Goal: Find specific page/section: Find specific page/section

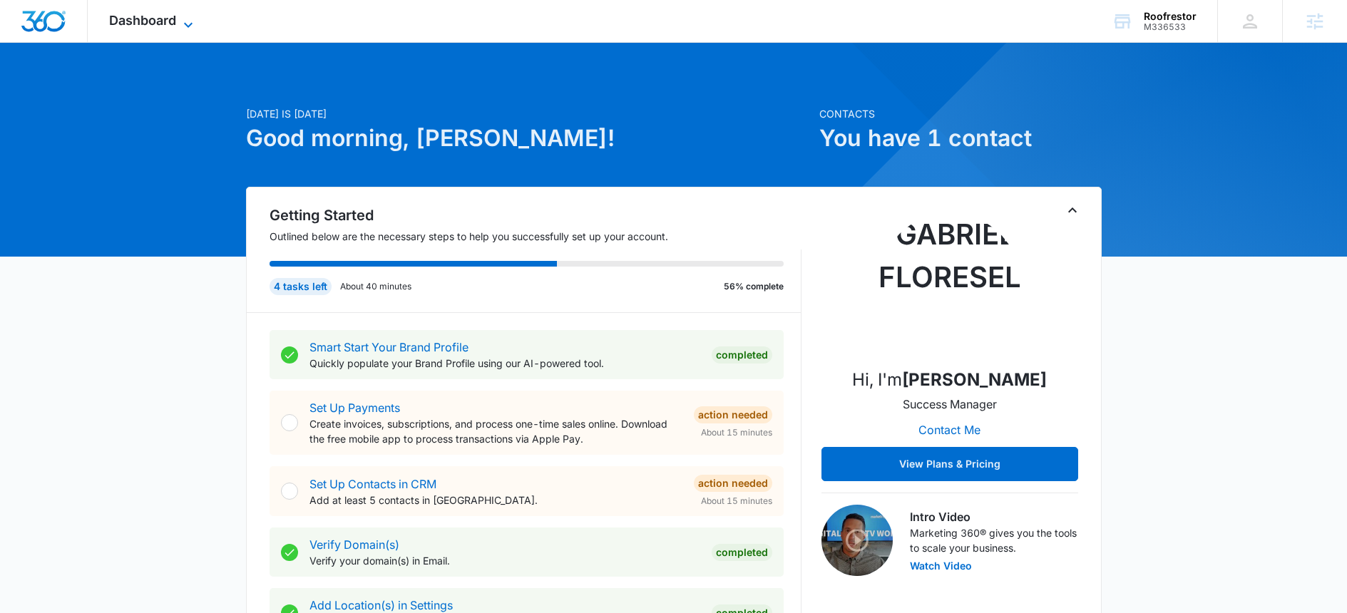
click at [169, 21] on span "Dashboard" at bounding box center [142, 20] width 67 height 15
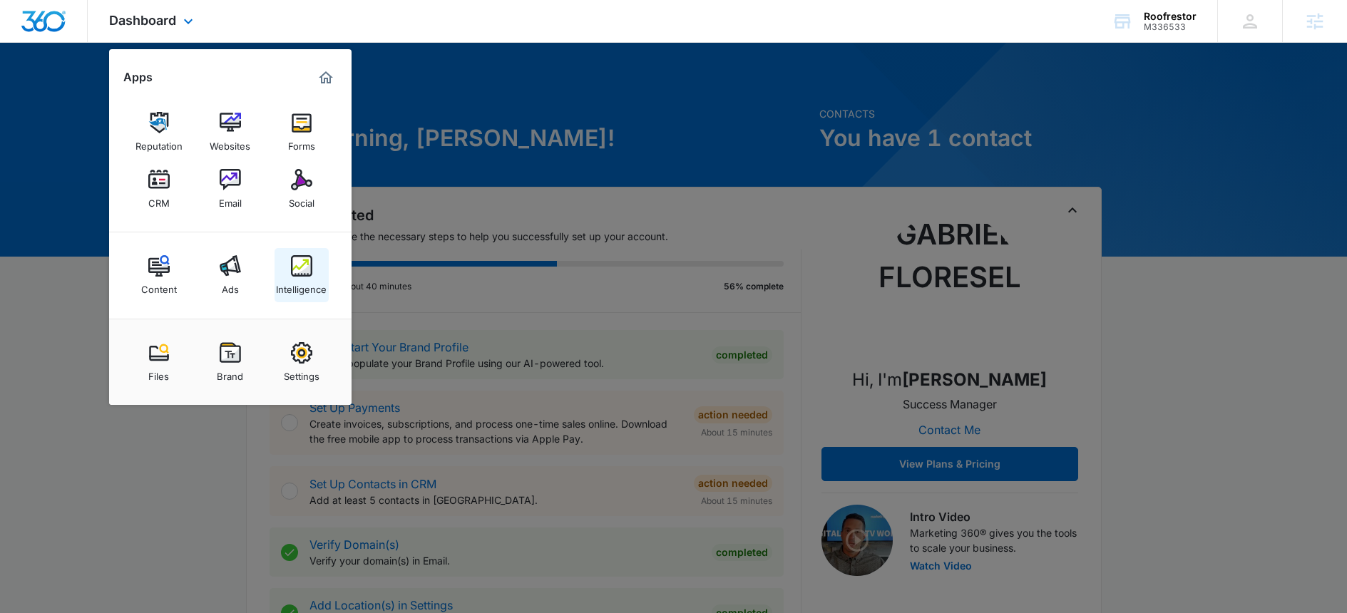
click at [300, 278] on div "Intelligence" at bounding box center [301, 286] width 51 height 19
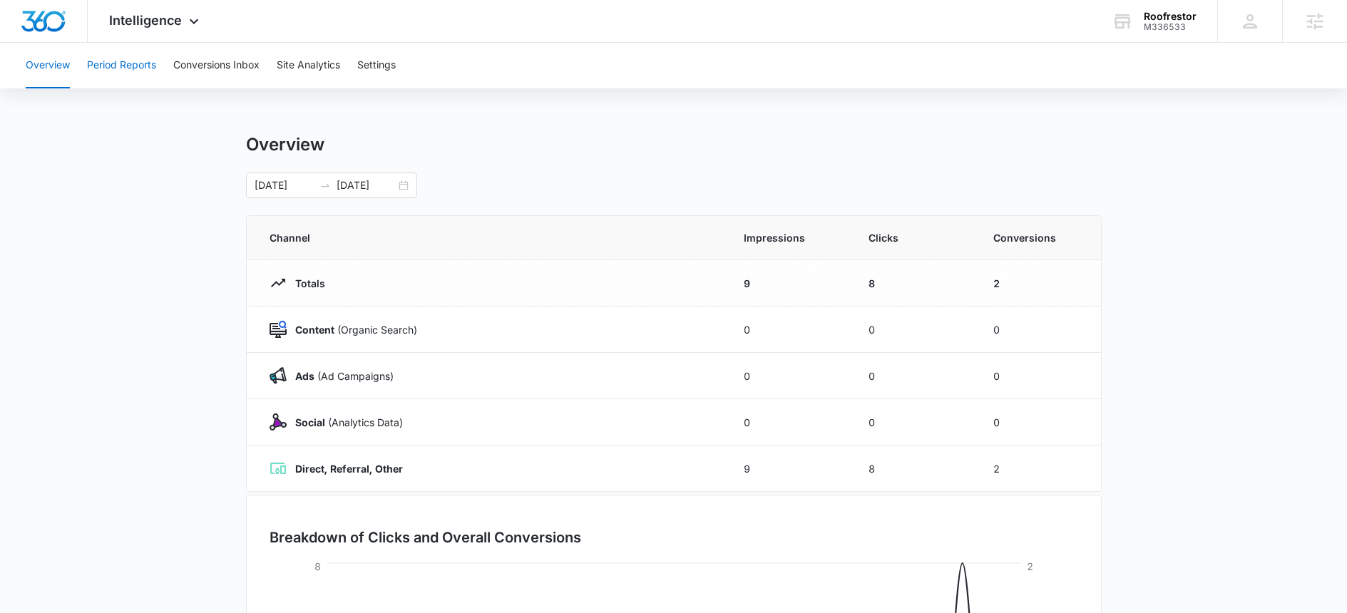
click at [133, 70] on button "Period Reports" at bounding box center [121, 66] width 69 height 46
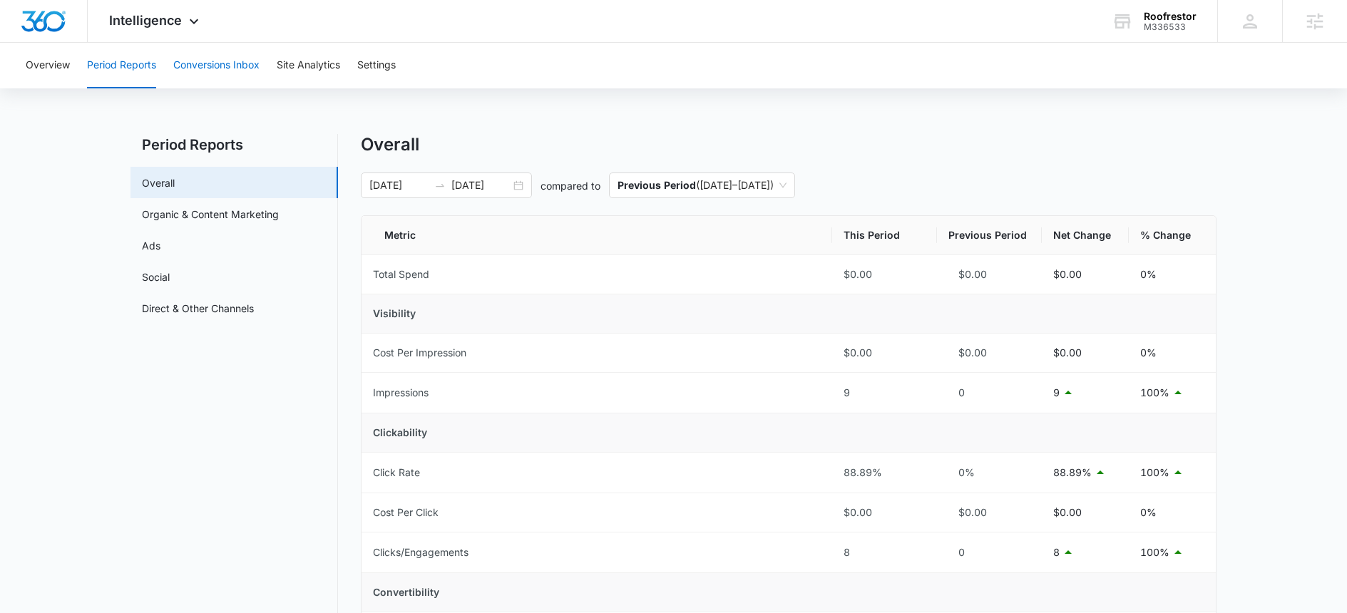
click at [234, 62] on button "Conversions Inbox" at bounding box center [216, 66] width 86 height 46
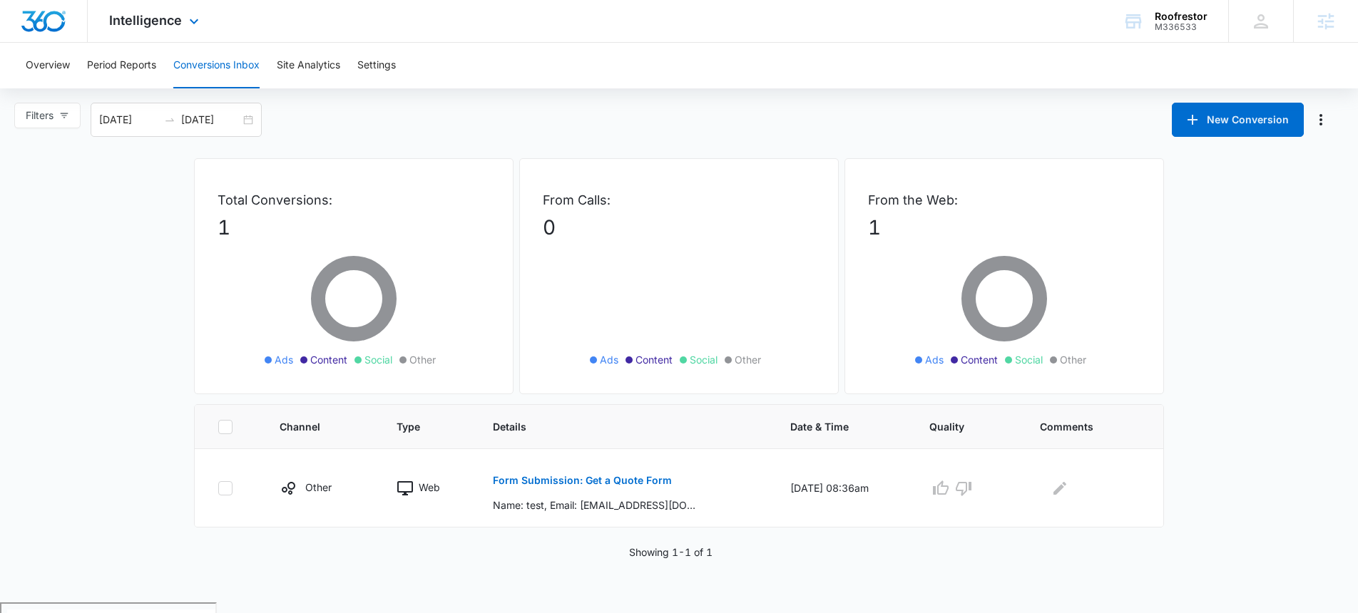
click at [168, 29] on div "Intelligence Apps Reputation Websites Forms CRM Email Social Content Ads Intell…" at bounding box center [156, 21] width 136 height 42
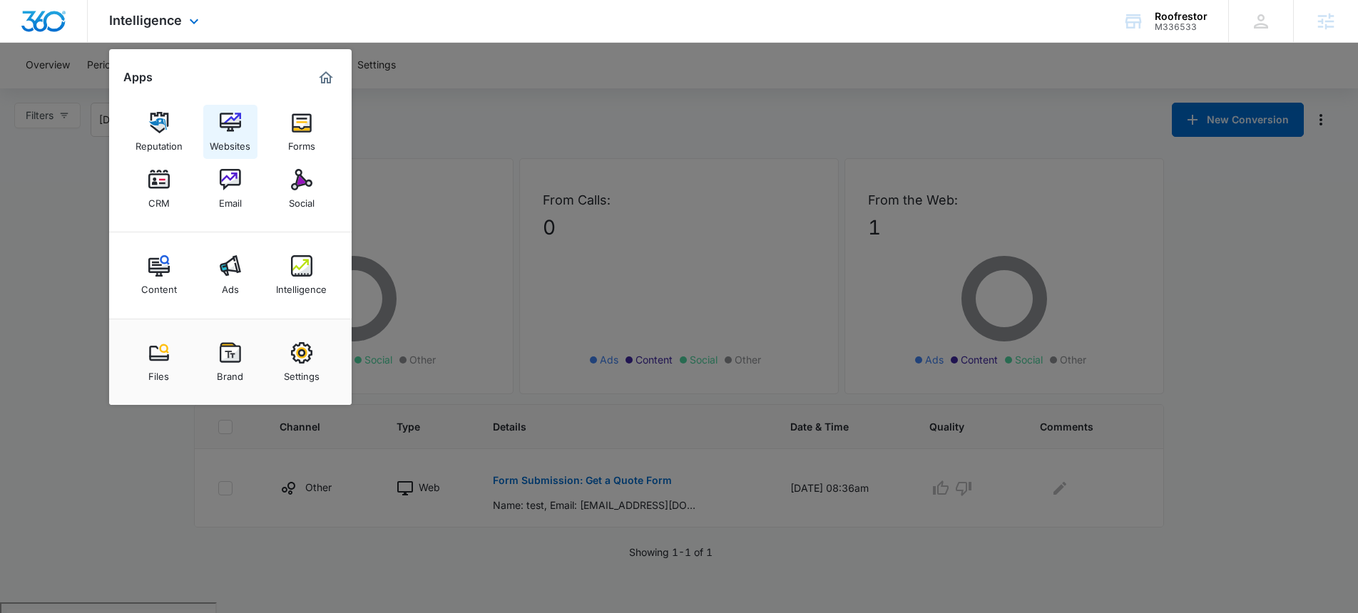
click at [233, 127] on img at bounding box center [230, 122] width 21 height 21
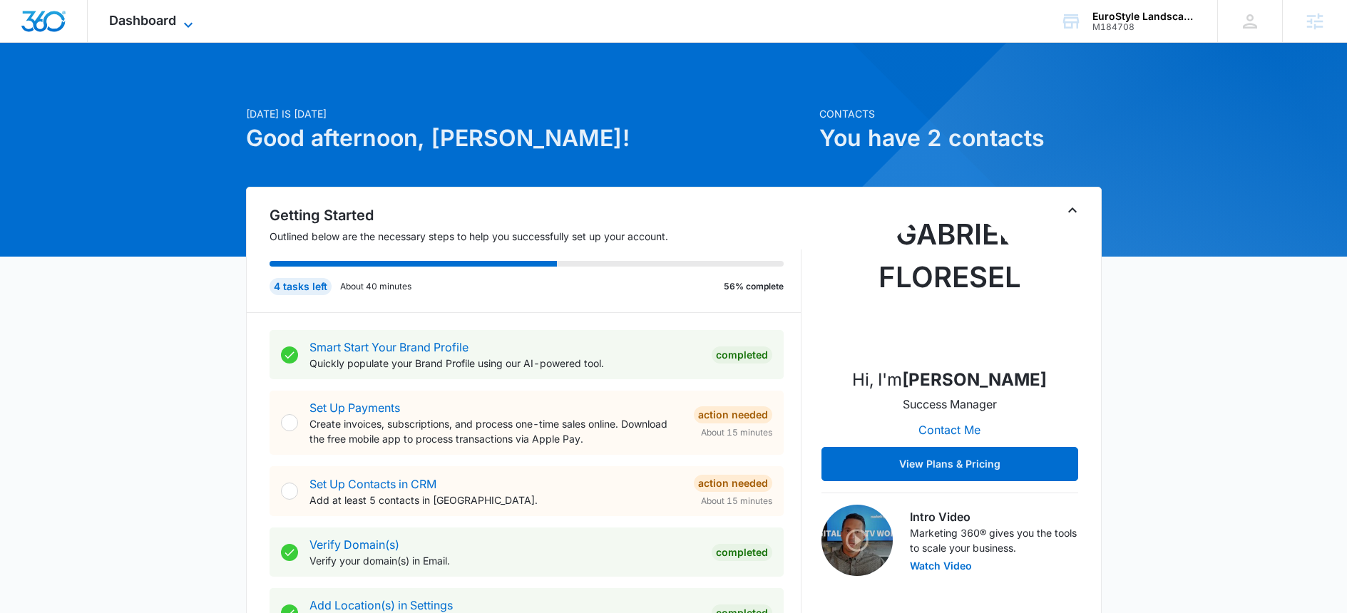
click at [168, 25] on span "Dashboard" at bounding box center [142, 20] width 67 height 15
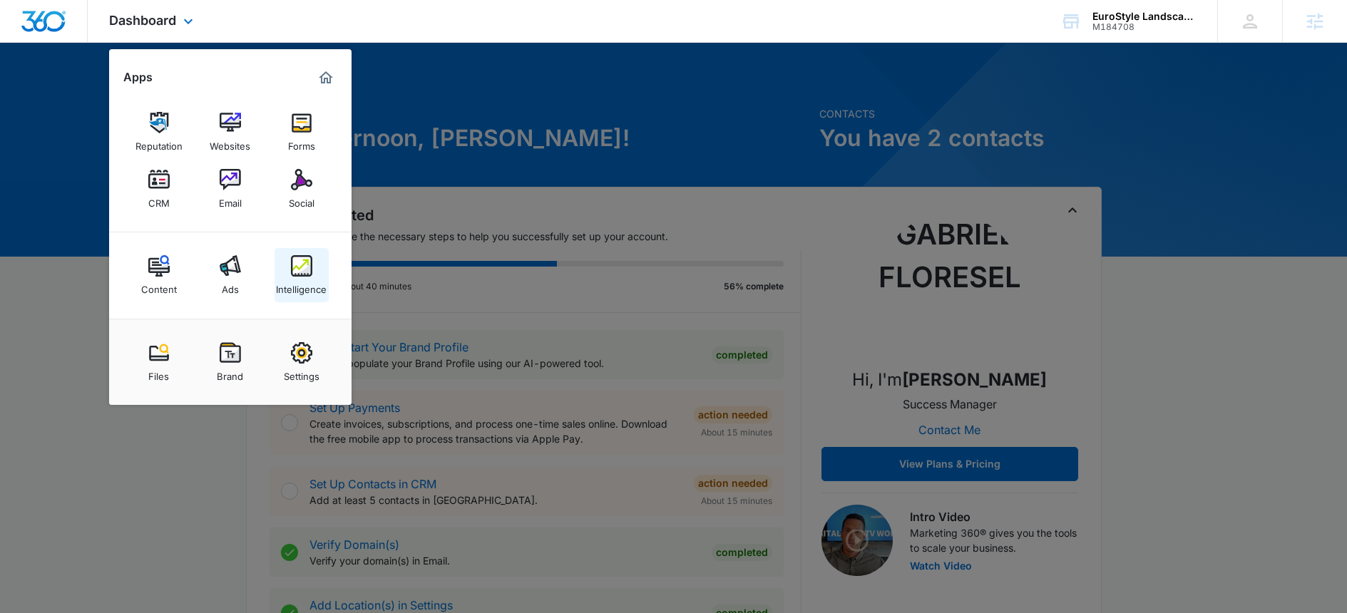
click at [285, 269] on link "Intelligence" at bounding box center [302, 275] width 54 height 54
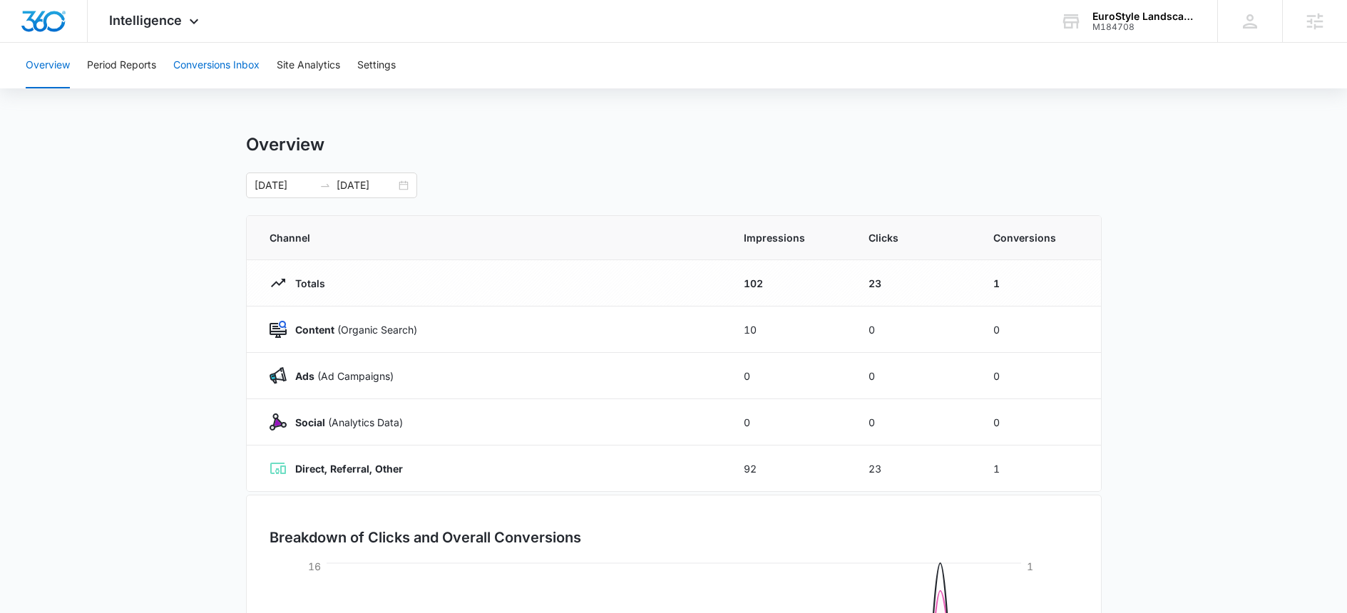
click at [200, 63] on button "Conversions Inbox" at bounding box center [216, 66] width 86 height 46
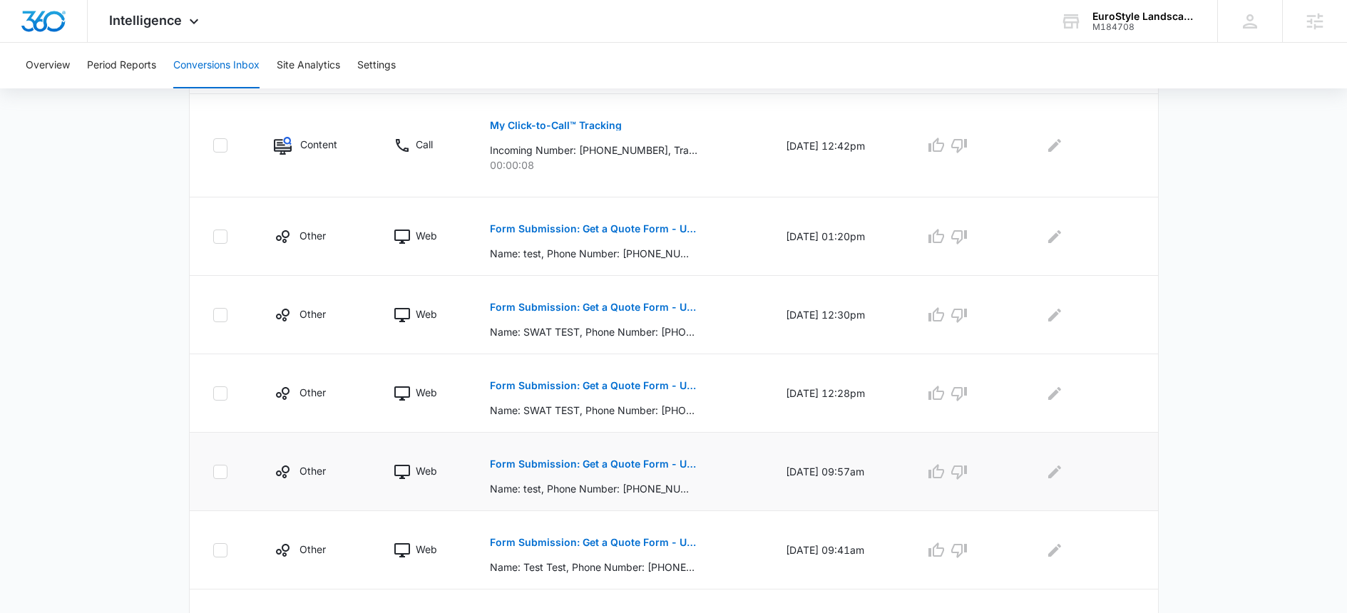
scroll to position [765, 0]
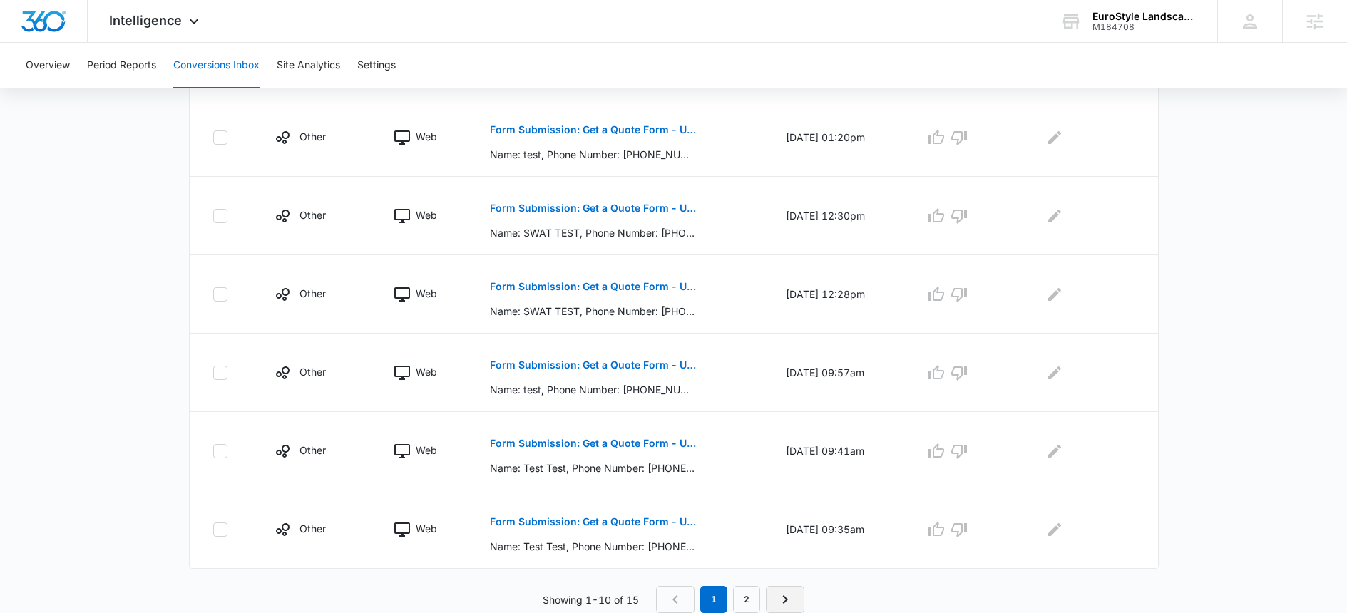
click at [783, 597] on icon "Next Page" at bounding box center [785, 599] width 17 height 17
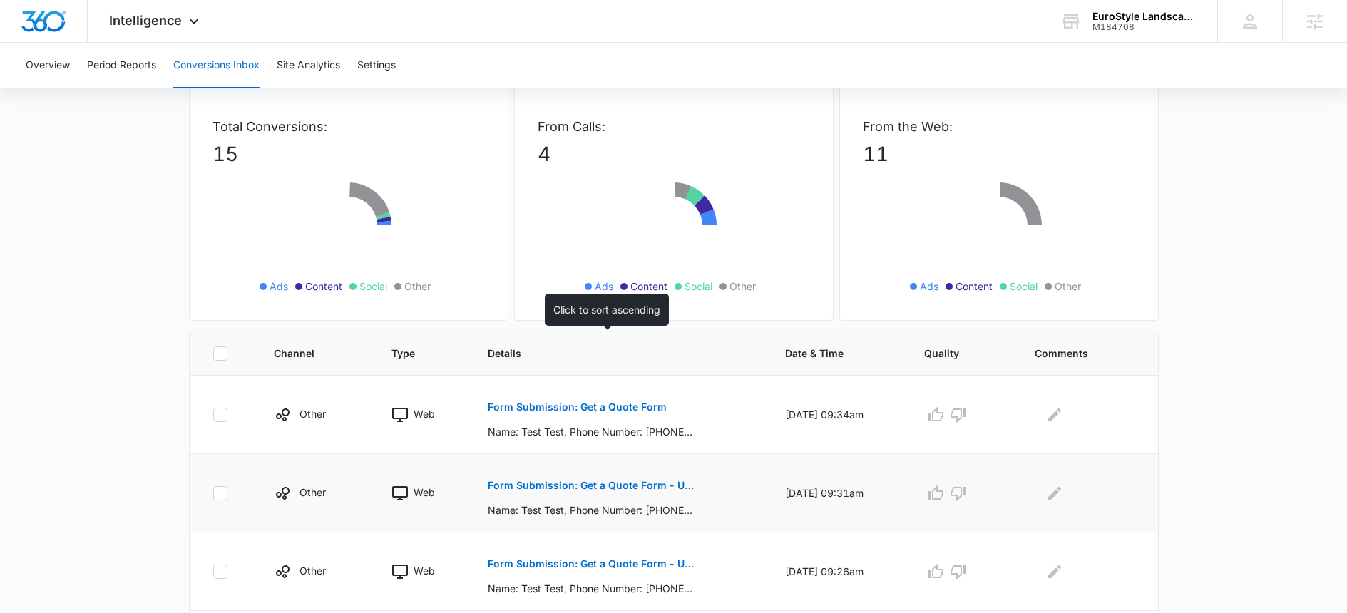
scroll to position [272, 0]
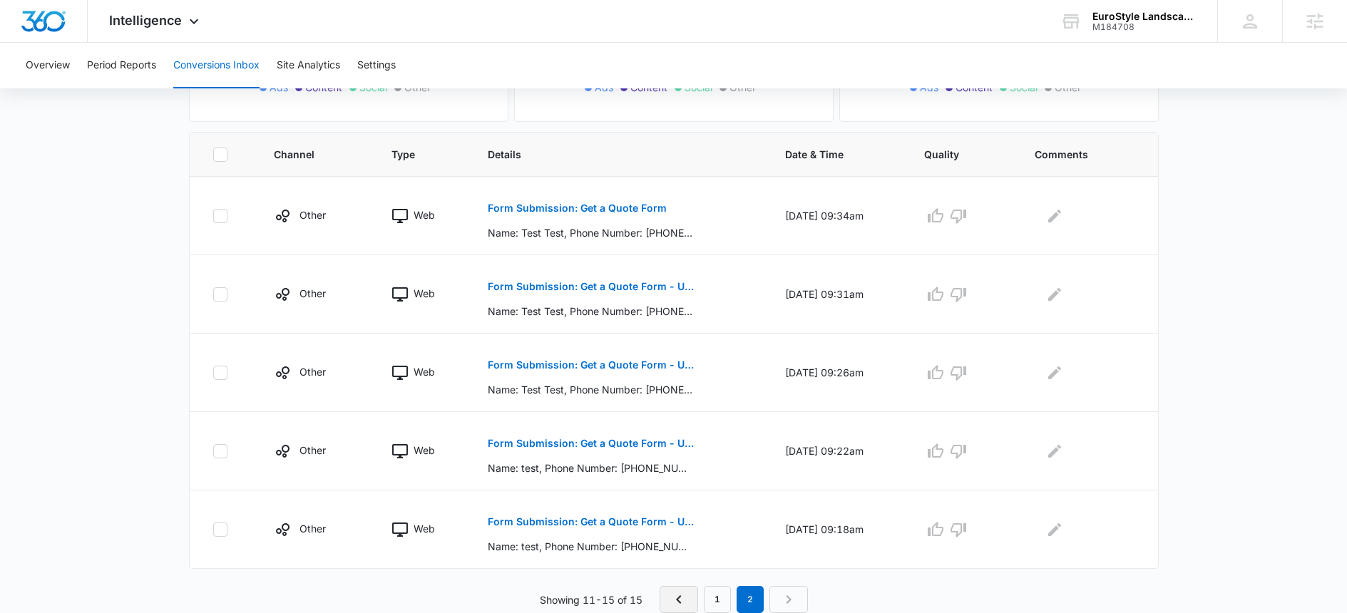
click at [698, 595] on link "Previous Page" at bounding box center [679, 599] width 39 height 27
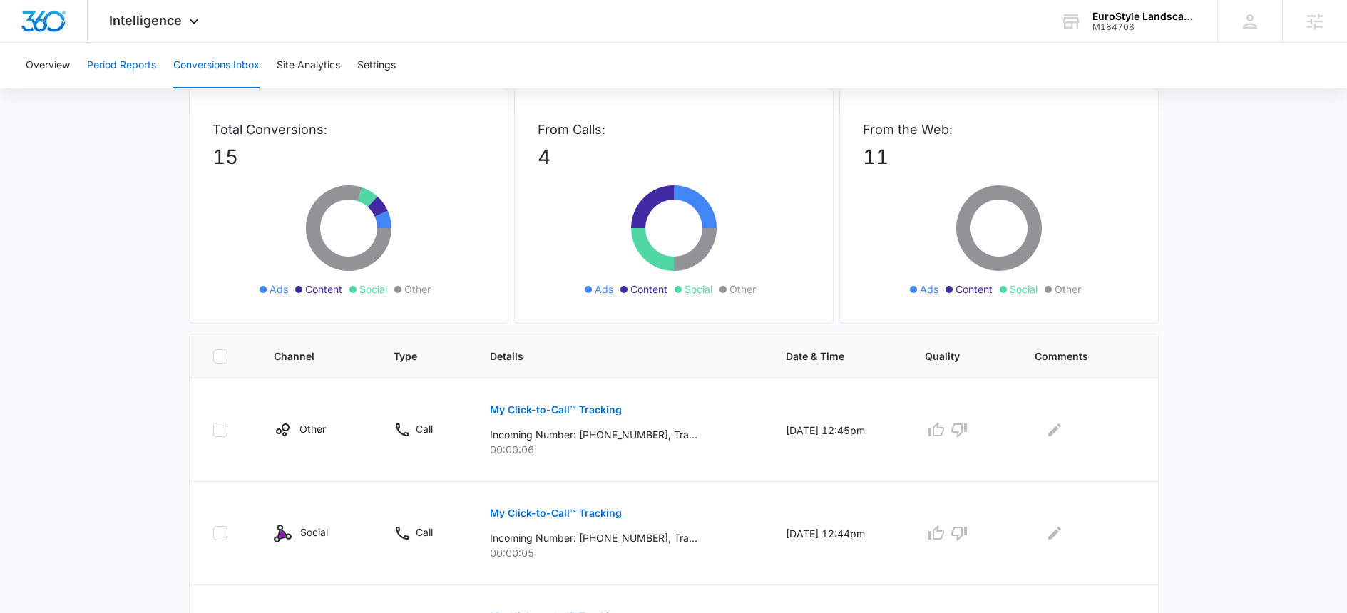
scroll to position [0, 0]
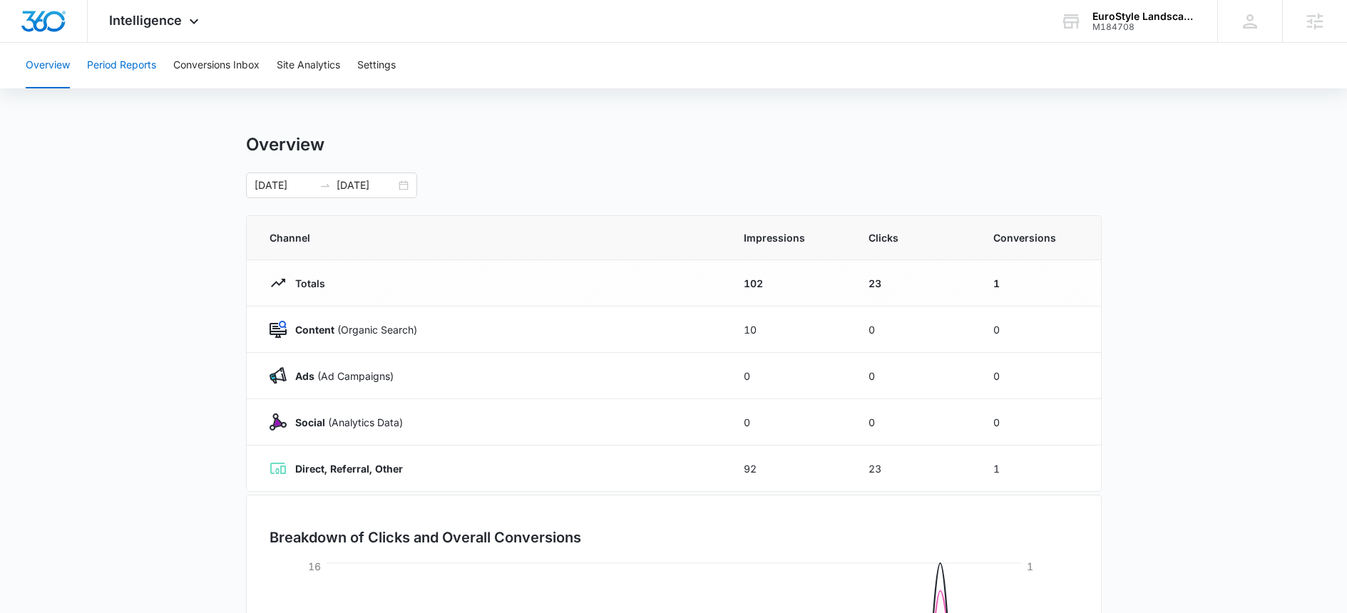
click at [116, 66] on button "Period Reports" at bounding box center [121, 66] width 69 height 46
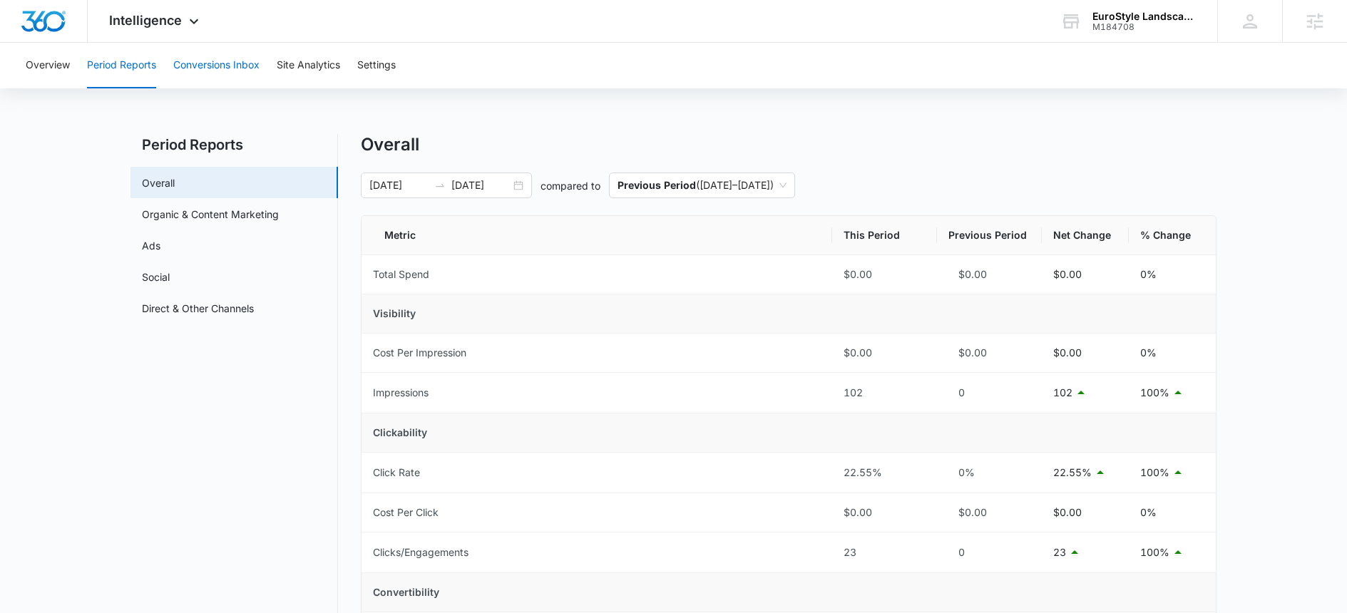
click at [198, 69] on button "Conversions Inbox" at bounding box center [216, 66] width 86 height 46
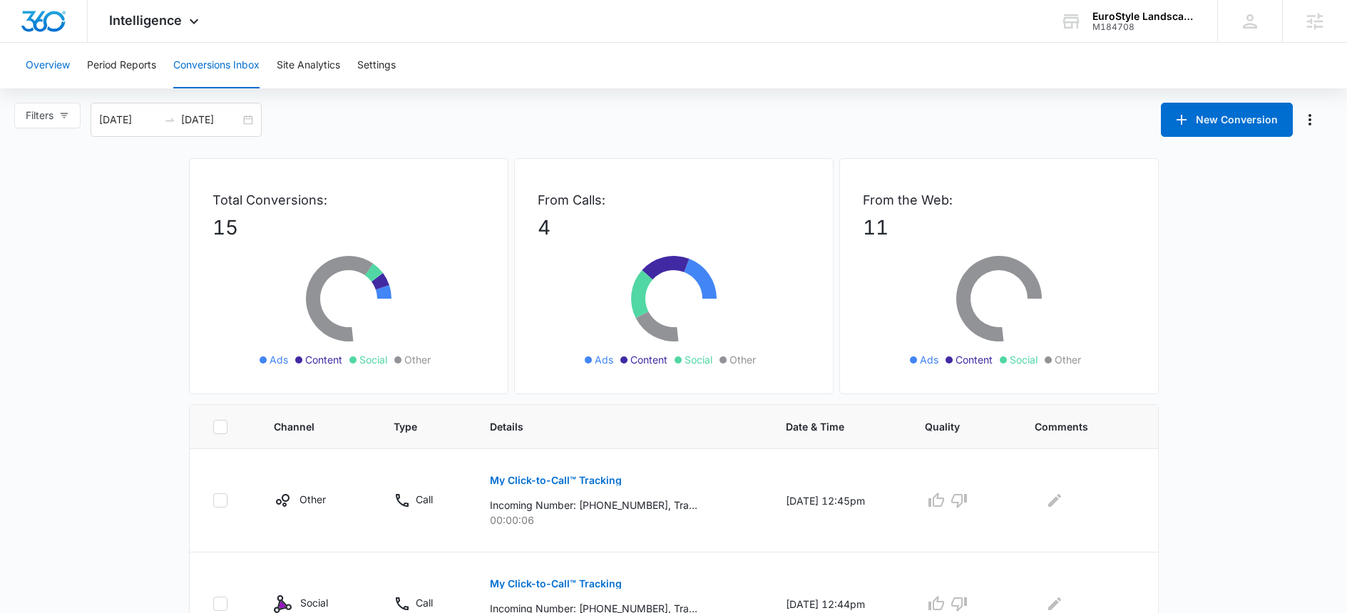
click at [47, 66] on button "Overview" at bounding box center [48, 66] width 44 height 46
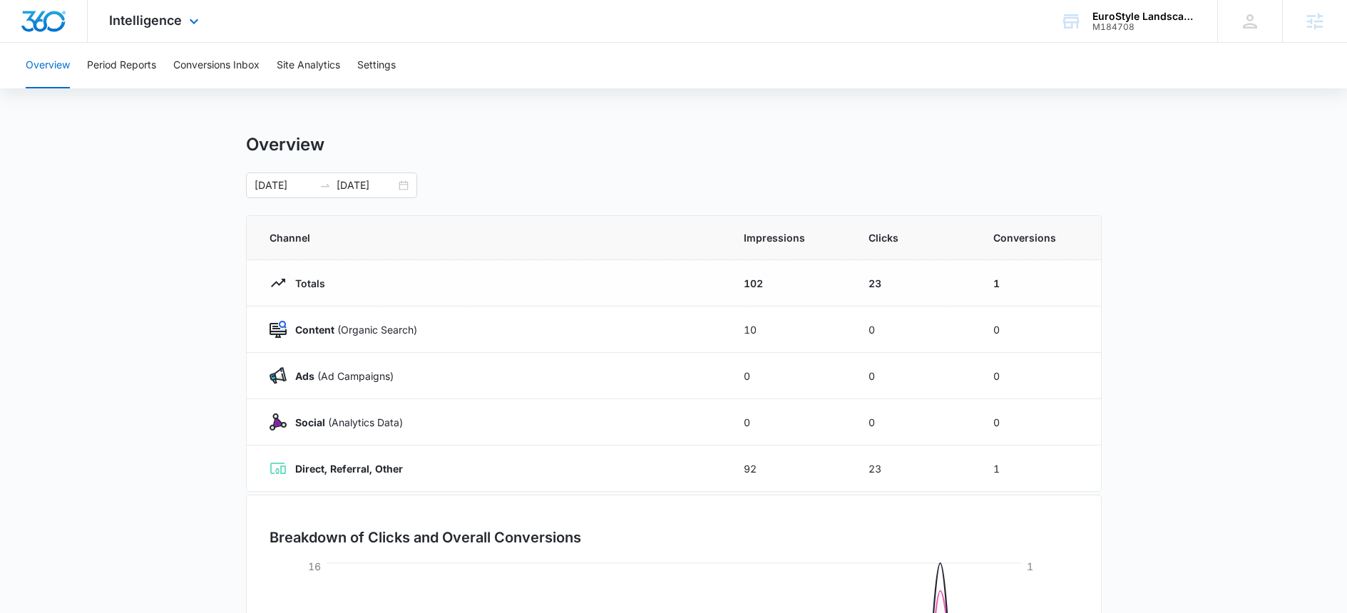
click at [149, 29] on div "Intelligence Apps Reputation Websites Forms CRM Email Social Content Ads Intell…" at bounding box center [156, 21] width 136 height 42
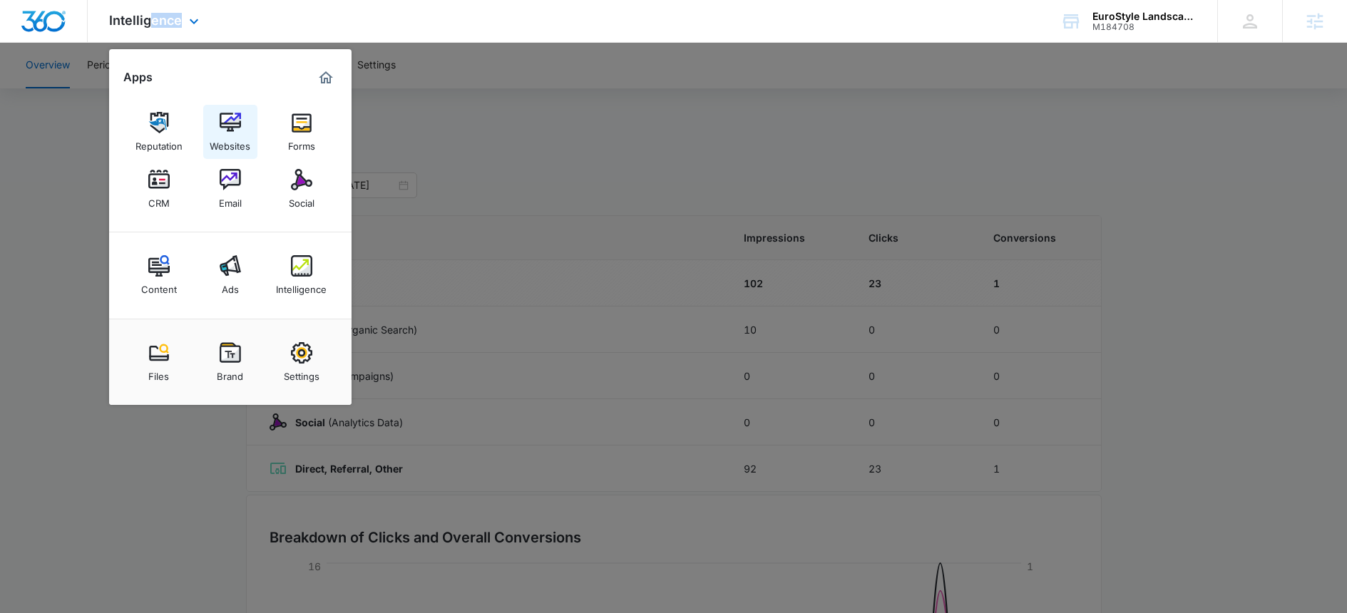
click at [240, 123] on img at bounding box center [230, 122] width 21 height 21
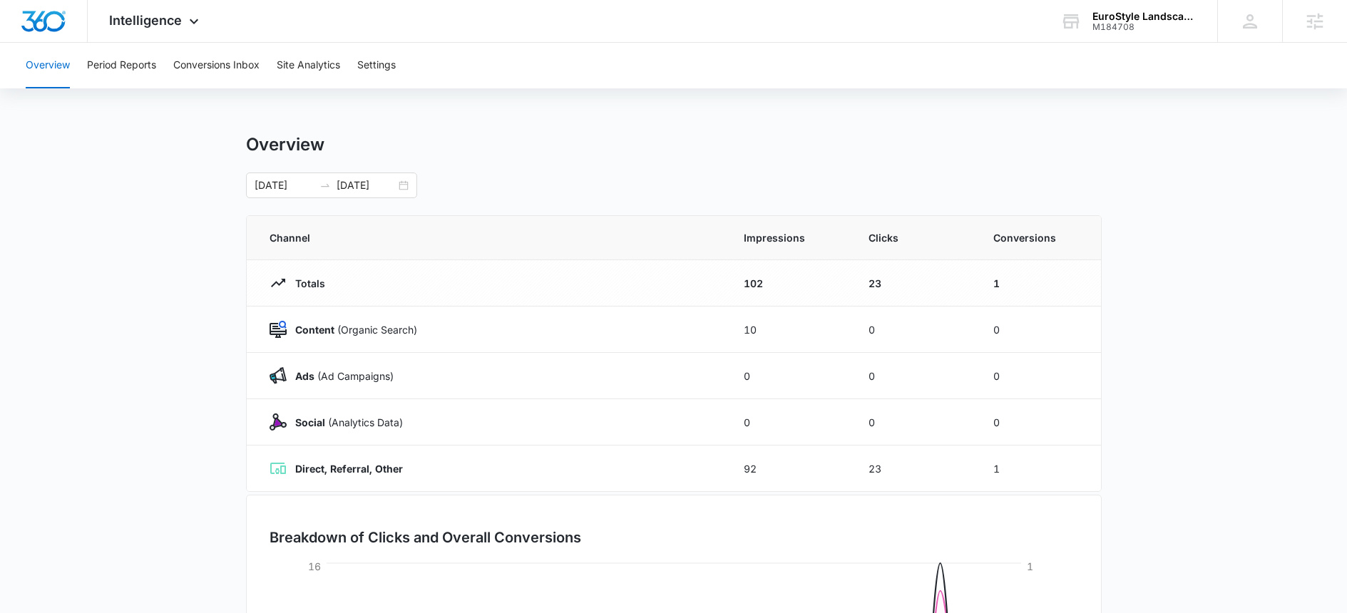
click at [402, 61] on div "Overview Period Reports Conversions Inbox Site Analytics Settings" at bounding box center [673, 66] width 1313 height 46
click at [350, 70] on div "Overview Period Reports Conversions Inbox Site Analytics Settings" at bounding box center [673, 66] width 1313 height 46
click at [364, 68] on button "Settings" at bounding box center [376, 66] width 39 height 46
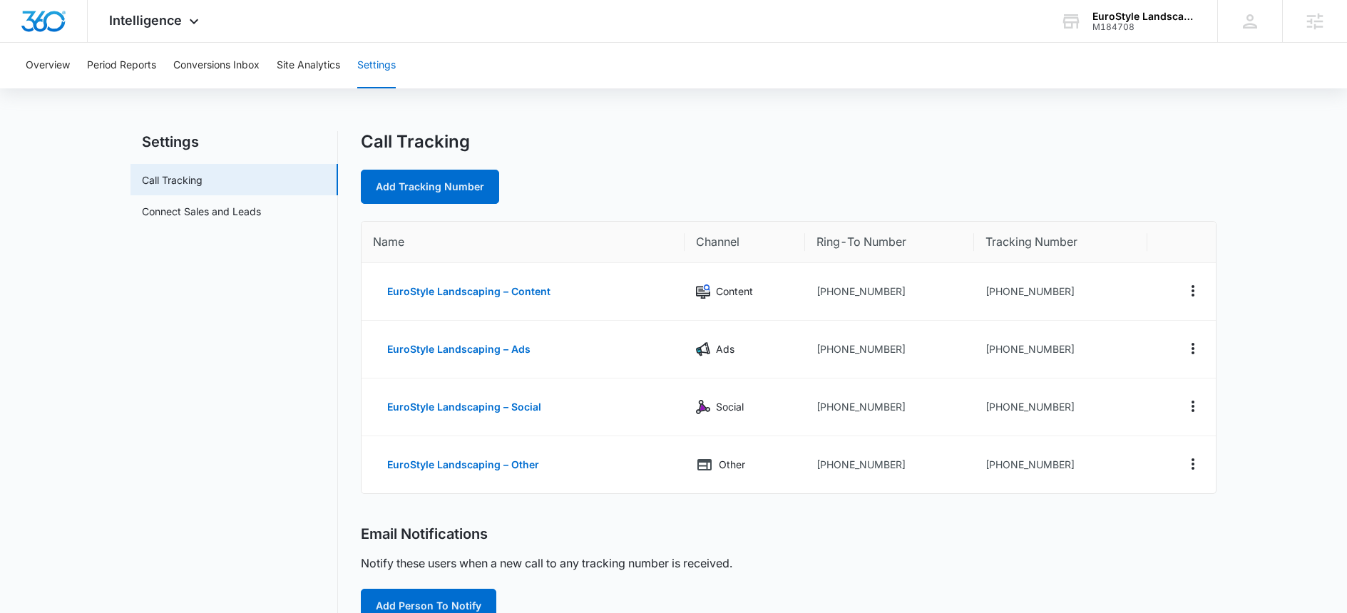
scroll to position [362, 0]
